Goal: Task Accomplishment & Management: Manage account settings

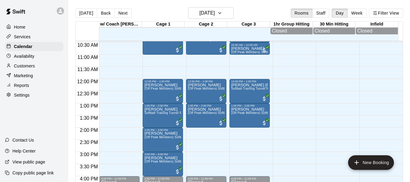
scroll to position [239, 0]
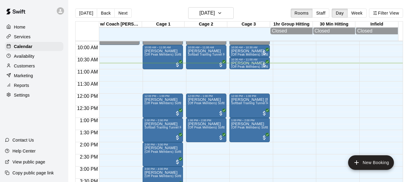
click at [25, 38] on p "Services" at bounding box center [22, 37] width 17 height 6
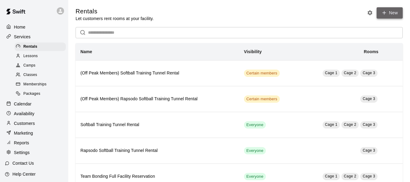
click at [386, 11] on icon at bounding box center [383, 12] width 5 height 5
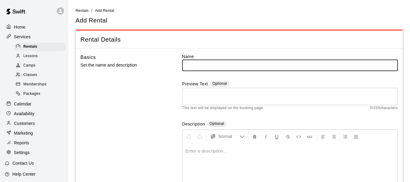
click at [240, 63] on input "text" at bounding box center [290, 64] width 216 height 11
click at [240, 66] on input "**********" at bounding box center [290, 64] width 216 height 11
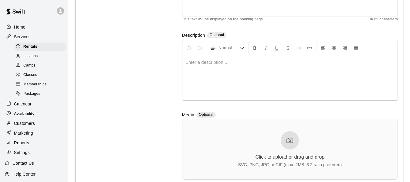
scroll to position [91, 0]
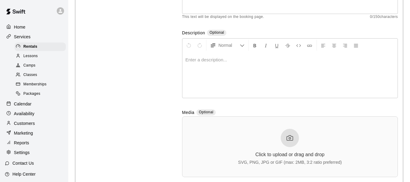
type input "**********"
click at [238, 67] on div at bounding box center [289, 74] width 215 height 45
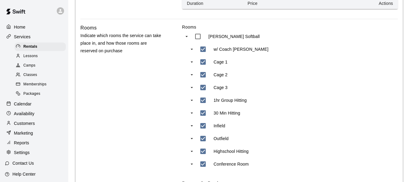
scroll to position [313, 0]
type input "***"
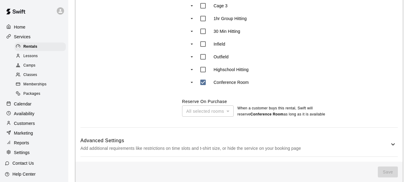
scroll to position [404, 0]
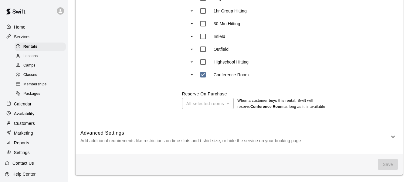
click at [226, 105] on div "All selected rooms" at bounding box center [208, 103] width 52 height 11
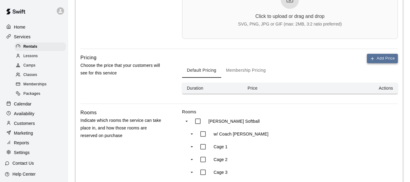
scroll to position [232, 0]
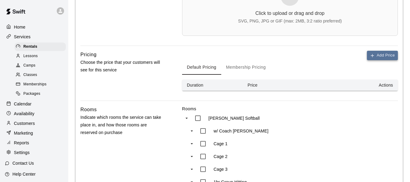
click at [380, 56] on button "Add Price" at bounding box center [382, 55] width 31 height 9
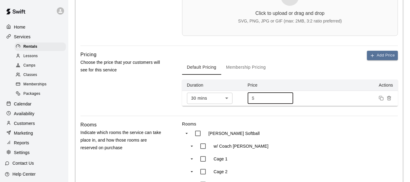
click at [265, 95] on input "*" at bounding box center [274, 97] width 36 height 11
type input "**"
click at [383, 55] on button "Add Price" at bounding box center [382, 55] width 31 height 9
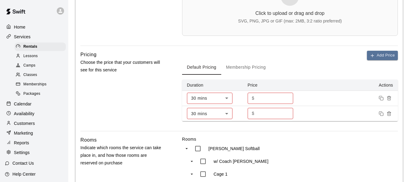
click at [230, 113] on body "**********" at bounding box center [205, 75] width 410 height 615
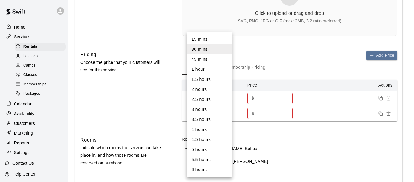
click at [206, 70] on li "1 hour" at bounding box center [209, 69] width 45 height 10
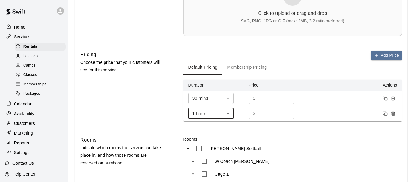
type input "**"
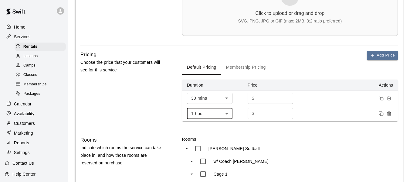
click at [270, 112] on input "*" at bounding box center [274, 113] width 36 height 11
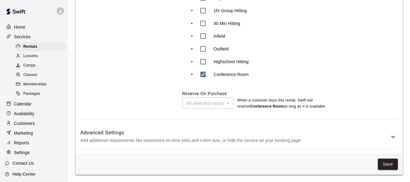
scroll to position [434, 0]
type input "**"
click at [391, 138] on icon at bounding box center [392, 136] width 7 height 7
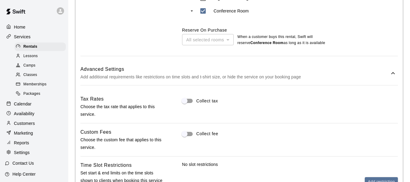
scroll to position [505, 0]
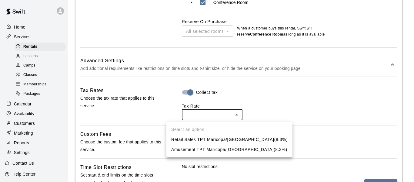
click at [201, 140] on li "Retail Sales TPT Maricopa/[GEOGRAPHIC_DATA] ( 8.3 %)" at bounding box center [229, 139] width 126 height 10
type input "***"
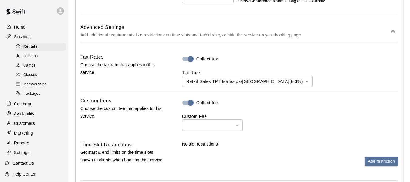
scroll to position [546, 0]
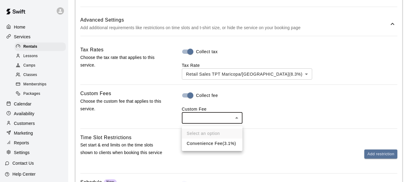
click at [216, 145] on li "Convenience Fee ( 3.1% )" at bounding box center [212, 143] width 61 height 10
type input "**"
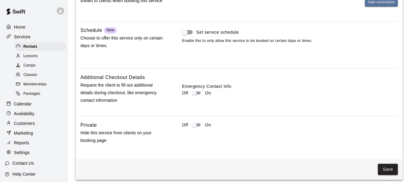
scroll to position [705, 0]
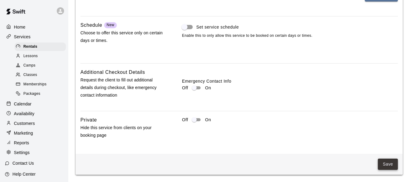
click at [387, 166] on button "Save" at bounding box center [387, 163] width 20 height 11
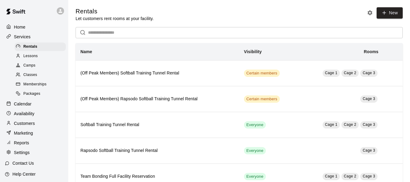
click at [28, 106] on p "Calendar" at bounding box center [23, 104] width 18 height 6
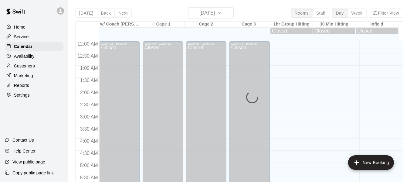
scroll to position [263, 0]
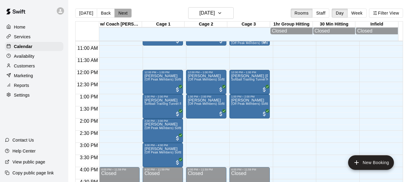
click at [121, 15] on button "Next" at bounding box center [122, 12] width 17 height 9
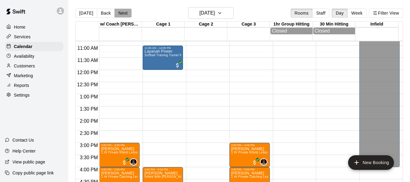
click at [121, 15] on button "Next" at bounding box center [122, 12] width 17 height 9
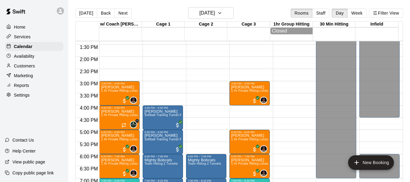
scroll to position [333, 0]
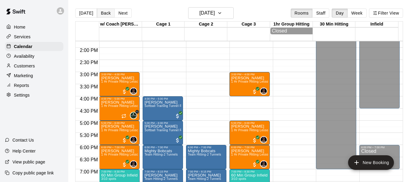
click at [103, 14] on button "Back" at bounding box center [106, 12] width 18 height 9
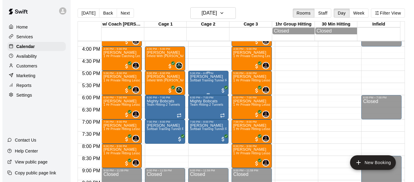
scroll to position [394, 0]
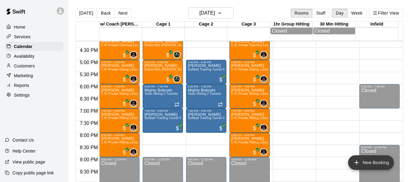
click at [370, 163] on button "New Booking" at bounding box center [371, 162] width 46 height 15
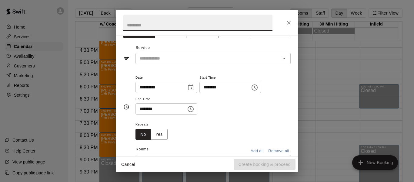
scroll to position [0, 0]
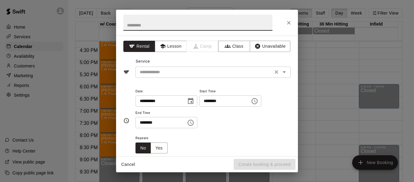
click at [204, 70] on input "text" at bounding box center [204, 72] width 134 height 8
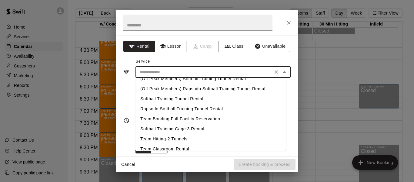
scroll to position [12, 0]
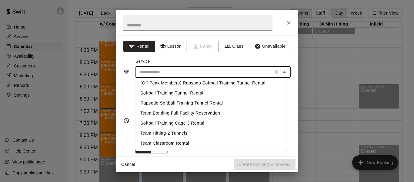
click at [181, 142] on li "Team Classroom Rental" at bounding box center [211, 143] width 151 height 10
type input "**********"
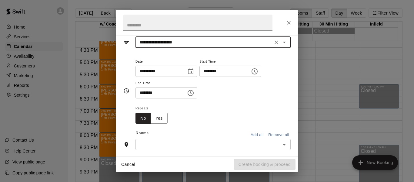
scroll to position [40, 0]
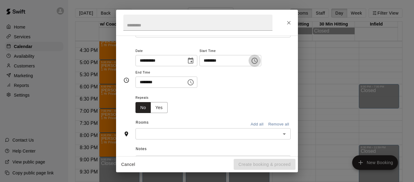
click at [256, 62] on icon "Choose time, selected time is 10:00 AM" at bounding box center [255, 60] width 2 height 3
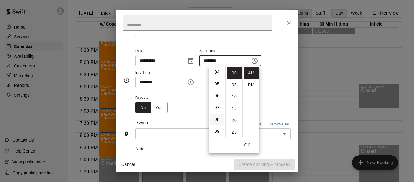
scroll to position [38, 0]
click at [290, 23] on icon "Close" at bounding box center [289, 23] width 6 height 6
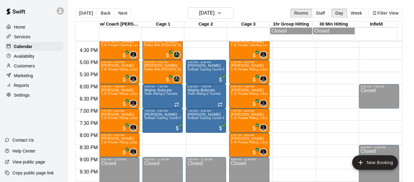
scroll to position [0, 0]
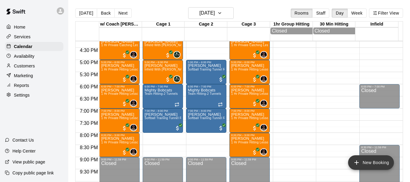
click at [367, 162] on button "New Booking" at bounding box center [371, 162] width 46 height 15
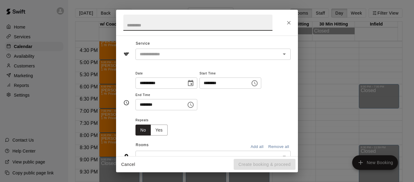
scroll to position [20, 0]
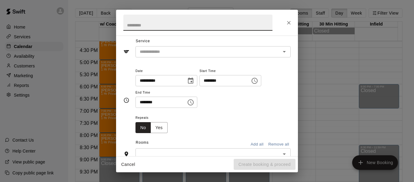
click at [258, 83] on icon "Choose time, selected time is 10:00 AM" at bounding box center [254, 80] width 7 height 7
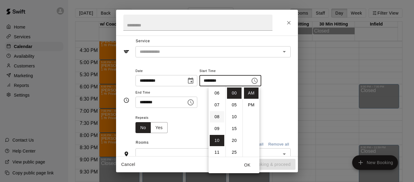
scroll to position [68, 0]
click at [213, 98] on li "06" at bounding box center [217, 96] width 15 height 11
click at [246, 102] on li "PM" at bounding box center [251, 104] width 15 height 11
type input "********"
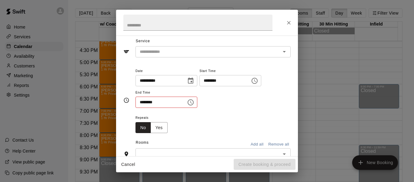
scroll to position [11, 0]
click at [194, 102] on icon "Choose time, selected time is 10:30 AM" at bounding box center [190, 102] width 7 height 7
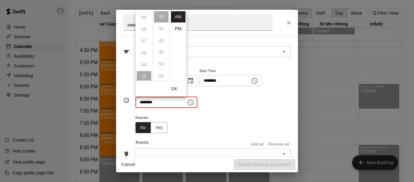
scroll to position [58, 0]
click at [142, 43] on ul "12 01 02 03 04 05 06 07 08 09 10 11" at bounding box center [144, 45] width 17 height 70
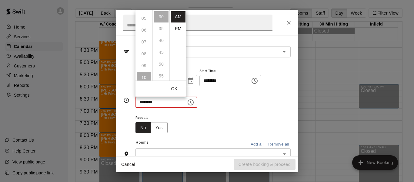
click at [142, 43] on ul "12 01 02 03 04 05 06 07 08 09 10 11" at bounding box center [144, 45] width 17 height 70
click at [227, 98] on div "**********" at bounding box center [213, 87] width 155 height 41
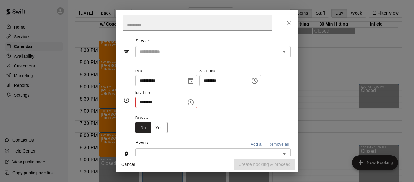
scroll to position [60, 0]
drag, startPoint x: 207, startPoint y: 114, endPoint x: 197, endPoint y: 117, distance: 9.9
click at [197, 117] on div "Repeats No Yes" at bounding box center [213, 123] width 155 height 19
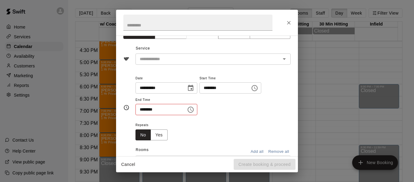
scroll to position [0, 0]
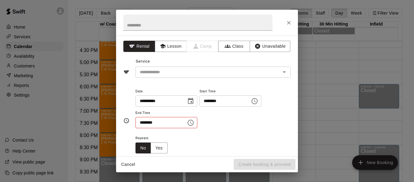
click at [194, 124] on icon "Choose time, selected time is 10:30 AM" at bounding box center [190, 122] width 7 height 7
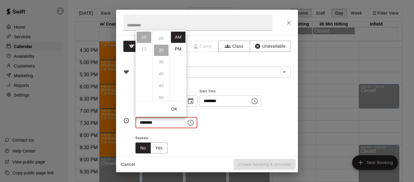
scroll to position [41, 0]
click at [177, 49] on li "PM" at bounding box center [178, 48] width 15 height 11
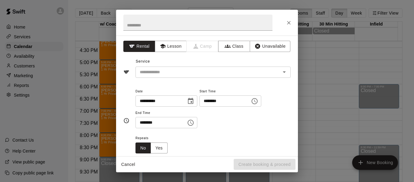
scroll to position [11, 0]
click at [194, 122] on icon "Choose time, selected time is 10:30 PM" at bounding box center [190, 122] width 7 height 7
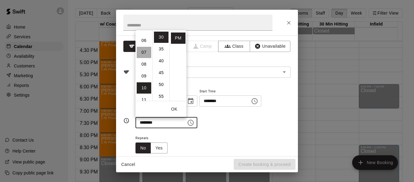
click at [142, 53] on li "07" at bounding box center [144, 52] width 15 height 11
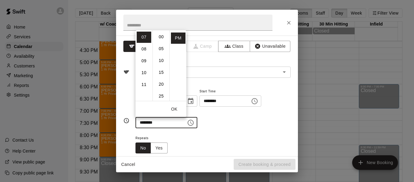
scroll to position [0, 0]
click at [162, 38] on li "00" at bounding box center [161, 37] width 15 height 11
type input "********"
click at [178, 109] on button "OK" at bounding box center [174, 108] width 19 height 11
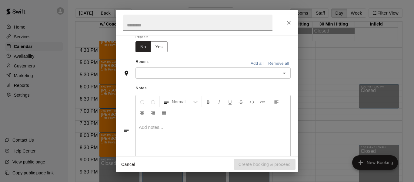
click at [199, 76] on input "text" at bounding box center [208, 73] width 142 height 8
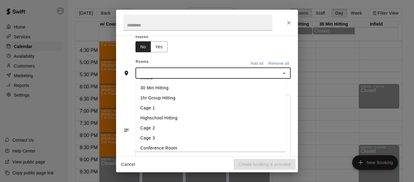
scroll to position [32, 0]
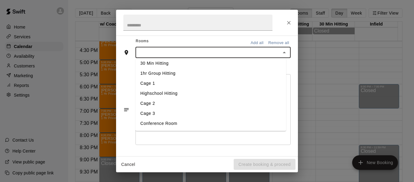
click at [175, 120] on li "Conference Room" at bounding box center [211, 123] width 151 height 10
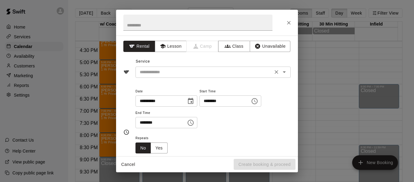
click at [163, 71] on input "text" at bounding box center [204, 72] width 134 height 8
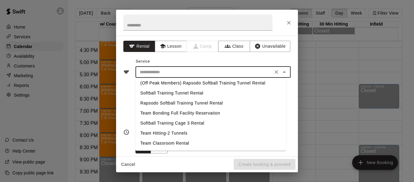
click at [178, 142] on li "Team Classroom Rental" at bounding box center [211, 143] width 151 height 10
type input "**********"
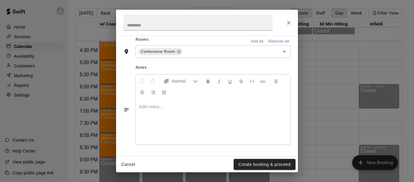
click at [177, 110] on div at bounding box center [213, 121] width 155 height 45
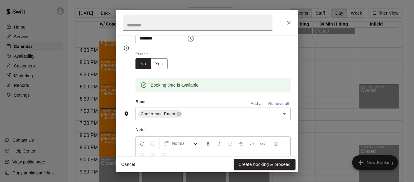
scroll to position [91, 0]
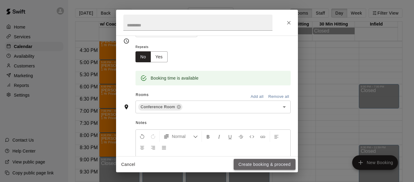
click at [257, 165] on button "Create booking & proceed" at bounding box center [265, 164] width 62 height 11
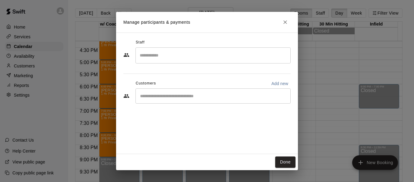
click at [189, 96] on input "Start typing to search customers..." at bounding box center [213, 96] width 150 height 6
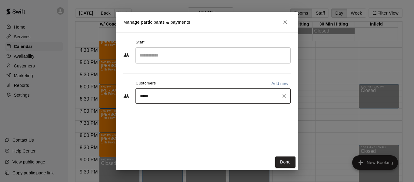
type input "******"
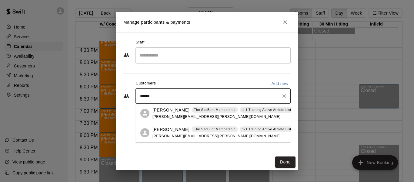
click at [176, 112] on p "[PERSON_NAME]" at bounding box center [170, 110] width 37 height 6
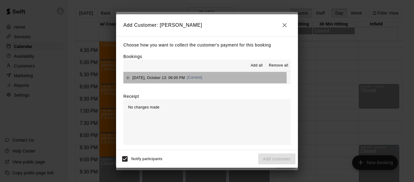
click at [198, 79] on span "(Current)" at bounding box center [195, 77] width 16 height 4
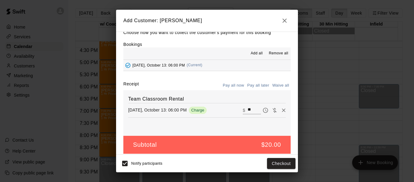
scroll to position [13, 0]
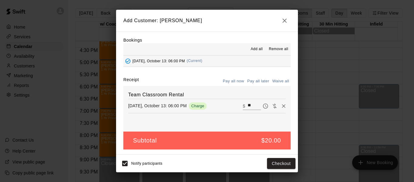
click at [232, 82] on button "Pay all now" at bounding box center [233, 80] width 25 height 9
click at [248, 105] on input "**" at bounding box center [254, 106] width 13 height 8
type input "**"
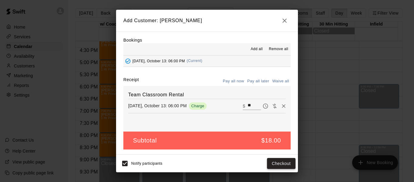
click at [276, 162] on button "Checkout" at bounding box center [281, 163] width 28 height 11
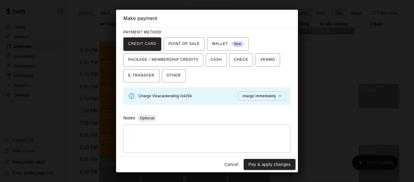
scroll to position [55, 0]
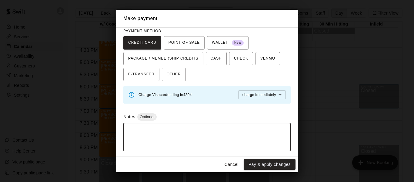
drag, startPoint x: 210, startPoint y: 134, endPoint x: 196, endPoint y: 139, distance: 14.6
click at [196, 139] on textarea at bounding box center [207, 137] width 159 height 18
click at [260, 165] on button "Pay & apply changes" at bounding box center [270, 164] width 52 height 11
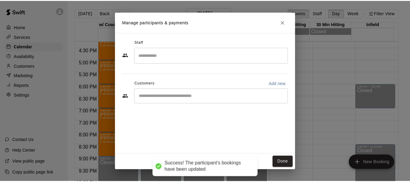
scroll to position [0, 0]
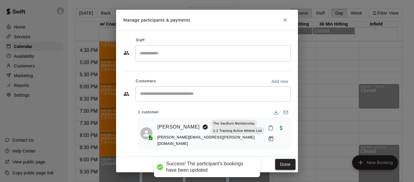
click at [286, 160] on button "Done" at bounding box center [285, 164] width 20 height 11
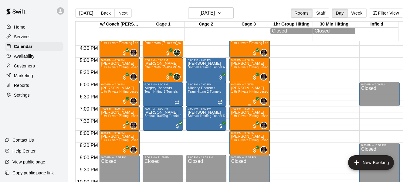
scroll to position [406, 0]
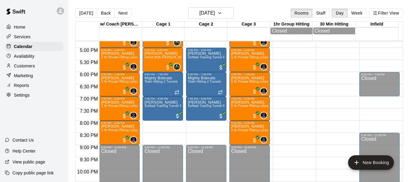
click at [24, 38] on p "Services" at bounding box center [22, 37] width 17 height 6
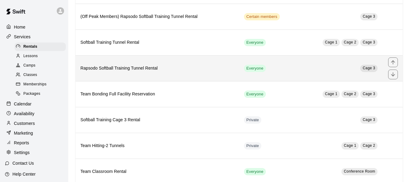
scroll to position [98, 0]
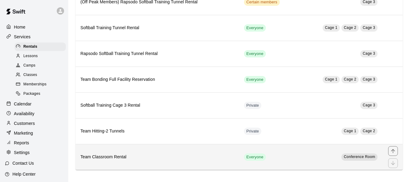
click at [111, 159] on h6 "Team Classroom Rental" at bounding box center [157, 156] width 154 height 7
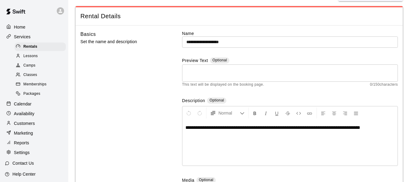
scroll to position [30, 0]
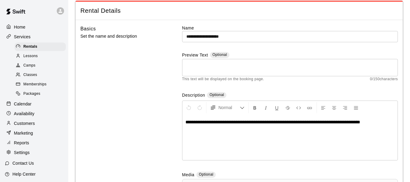
click at [239, 37] on input "**********" at bounding box center [290, 36] width 216 height 11
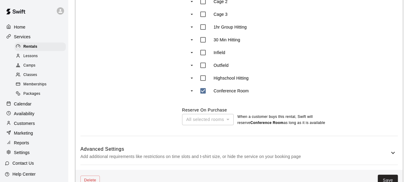
scroll to position [436, 0]
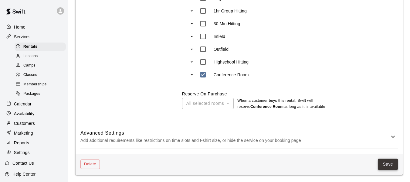
type input "**********"
click at [385, 161] on button "Save" at bounding box center [387, 163] width 20 height 11
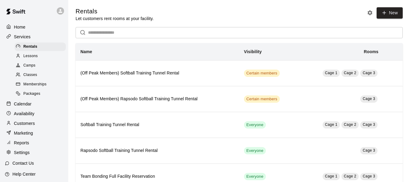
click at [28, 28] on div "Home" at bounding box center [34, 26] width 59 height 9
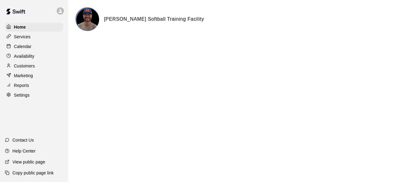
click at [27, 47] on p "Calendar" at bounding box center [23, 46] width 18 height 6
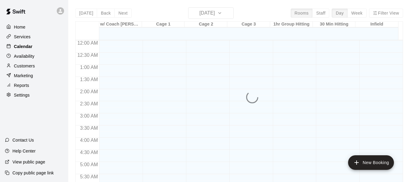
scroll to position [265, 0]
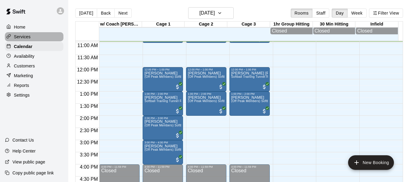
click at [28, 38] on p "Services" at bounding box center [22, 37] width 17 height 6
